Goal: Task Accomplishment & Management: Manage account settings

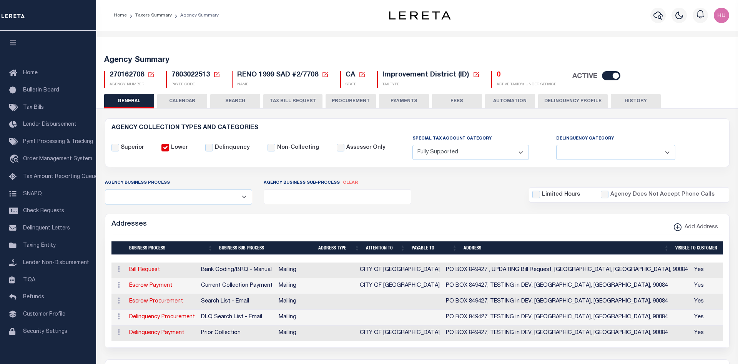
select select "1"
select select
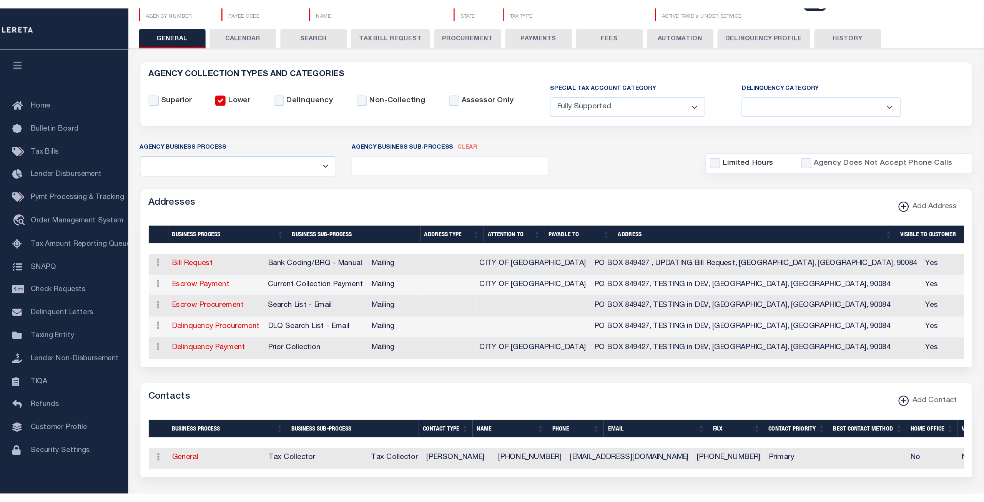
scroll to position [78, 0]
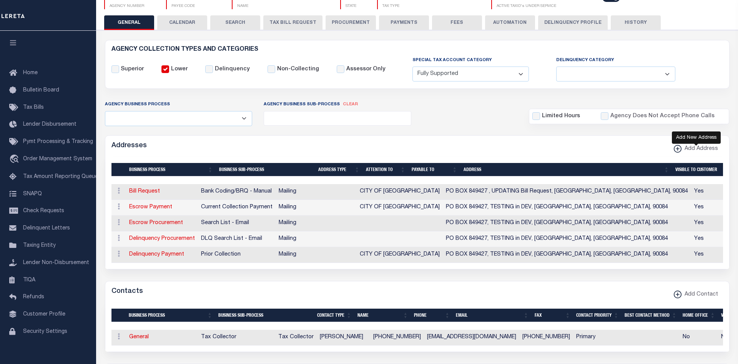
click at [690, 147] on span "Add Address" at bounding box center [700, 149] width 37 height 8
select select "1"
checkbox input "true"
select select
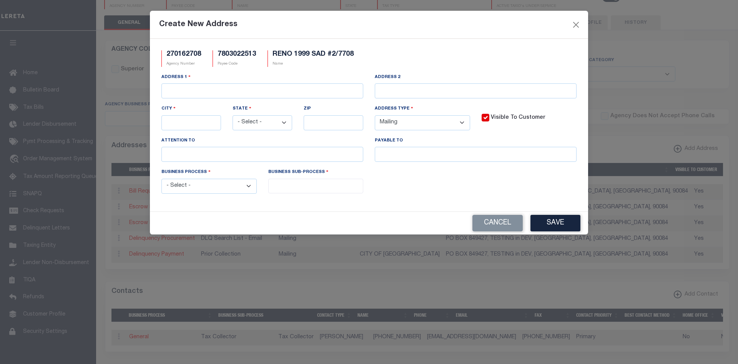
click at [161, 179] on select "- Select - All Automation Bill Request Delinquency Payment Delinquency Procurem…" at bounding box center [208, 186] width 95 height 15
select select "1"
click option "Bill Request" at bounding box center [0, 0] width 0 height 0
click at [290, 186] on input "search" at bounding box center [316, 185] width 91 height 8
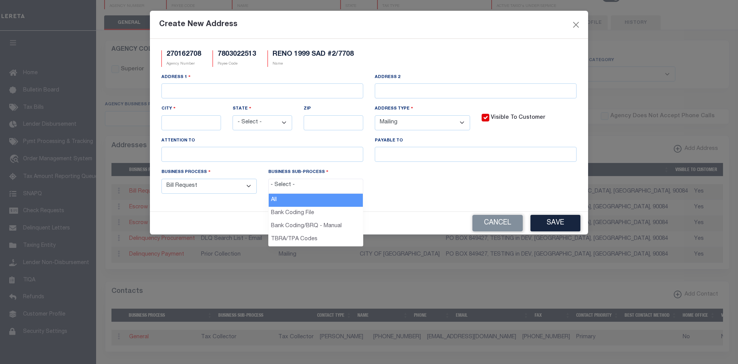
click at [436, 195] on div "Business Process - Select - All Automation Bill Request Delinquency Payment Del…" at bounding box center [369, 184] width 427 height 32
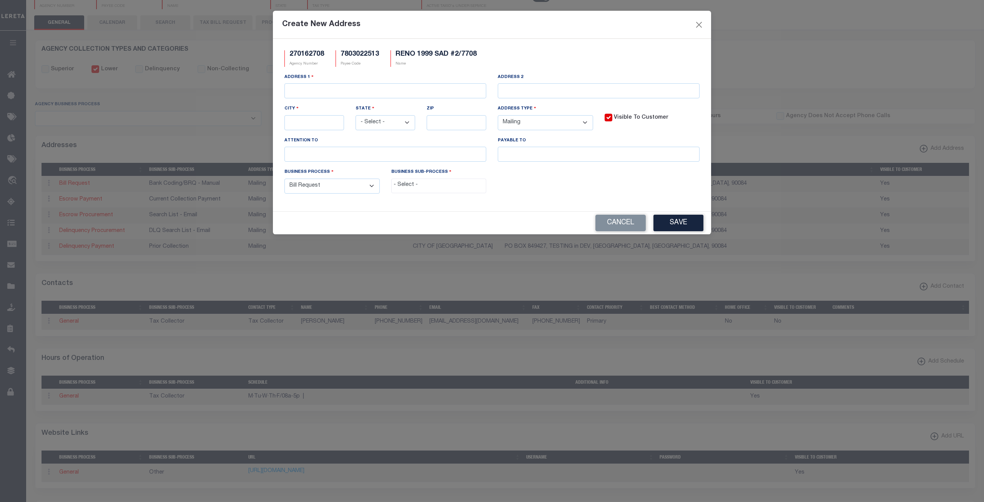
click at [417, 188] on input "search" at bounding box center [439, 185] width 91 height 8
click at [640, 225] on button "Cancel" at bounding box center [621, 223] width 50 height 17
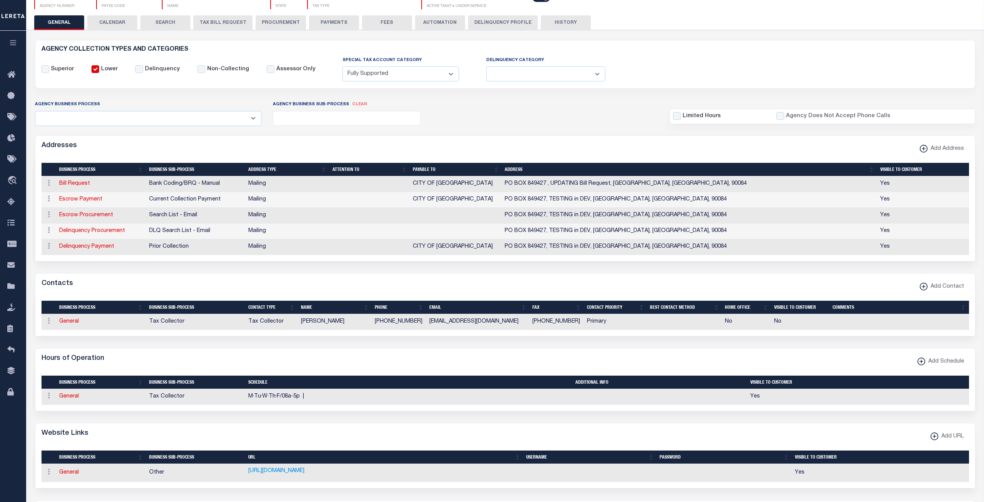
click at [442, 132] on form "AGENCY COLLECTION TYPES AND CATEGORIES Superior Lower Delinquency Non-Collectin…" at bounding box center [505, 348] width 941 height 617
click at [46, 246] on link at bounding box center [49, 247] width 8 height 6
click at [525, 145] on div "Addresses Add Address" at bounding box center [505, 146] width 940 height 21
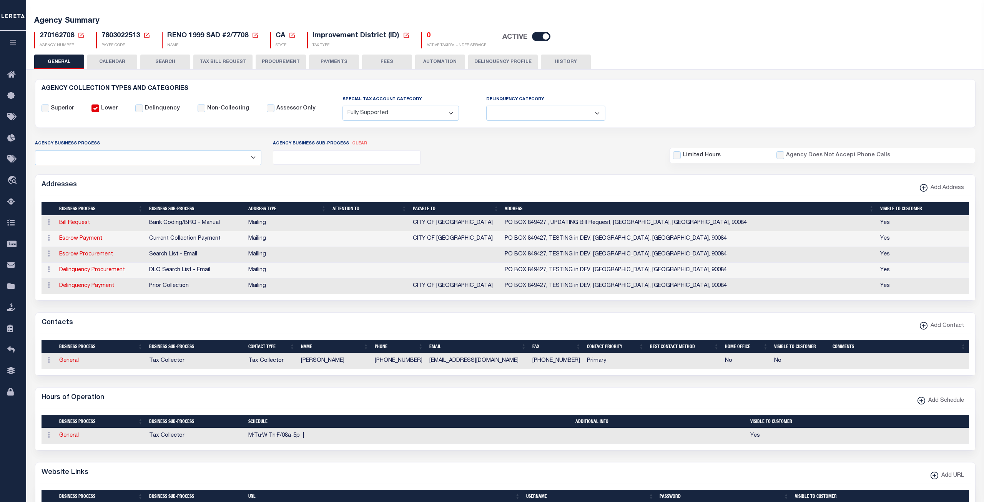
scroll to position [0, 0]
